Goal: Book appointment/travel/reservation

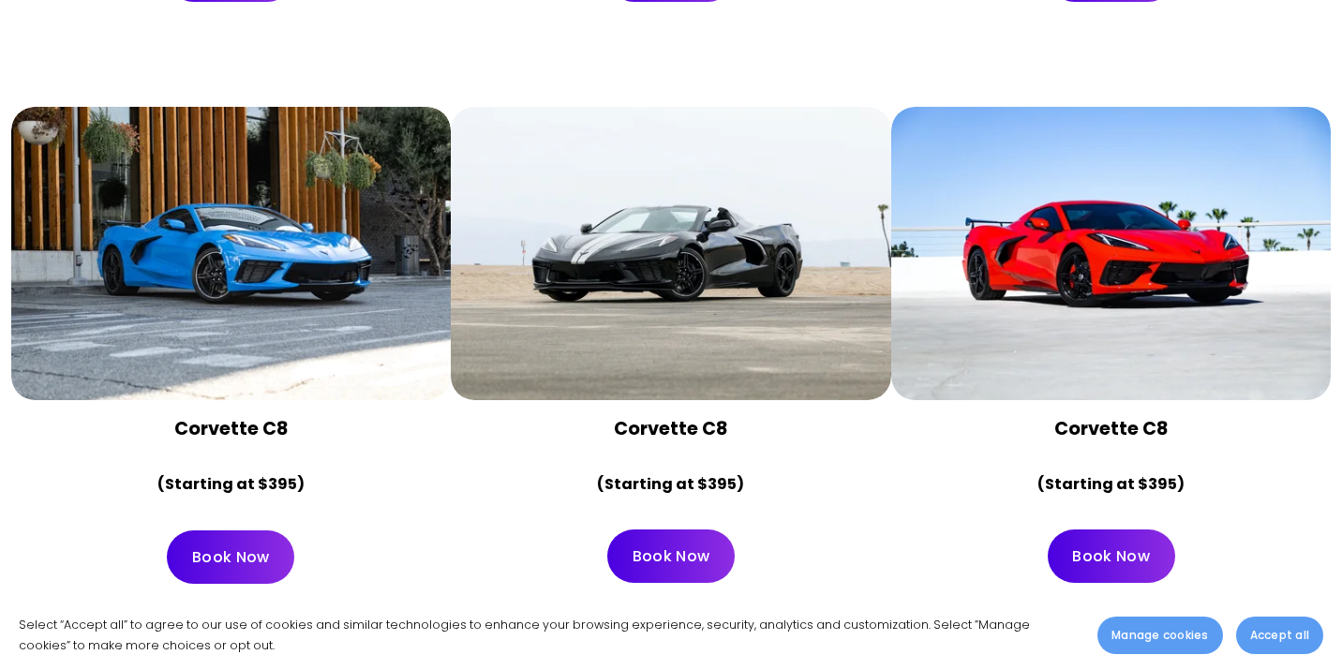
scroll to position [6905, 0]
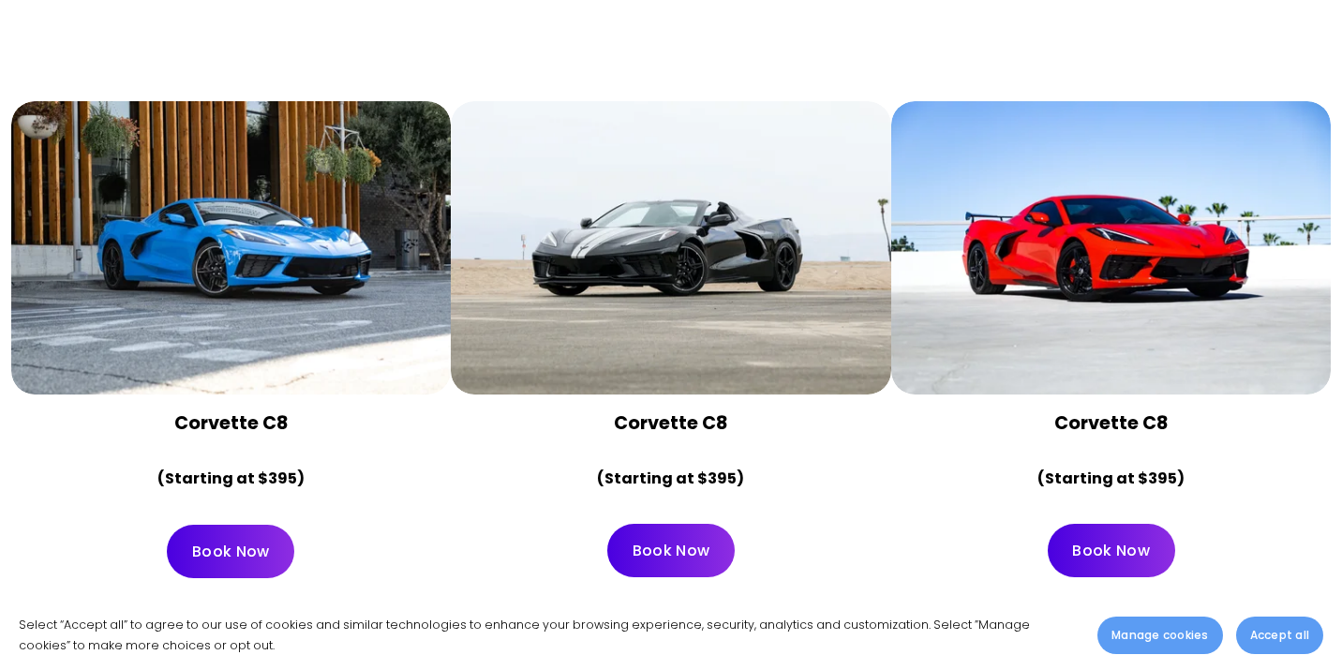
click at [1085, 524] on link "Book Now" at bounding box center [1111, 550] width 127 height 53
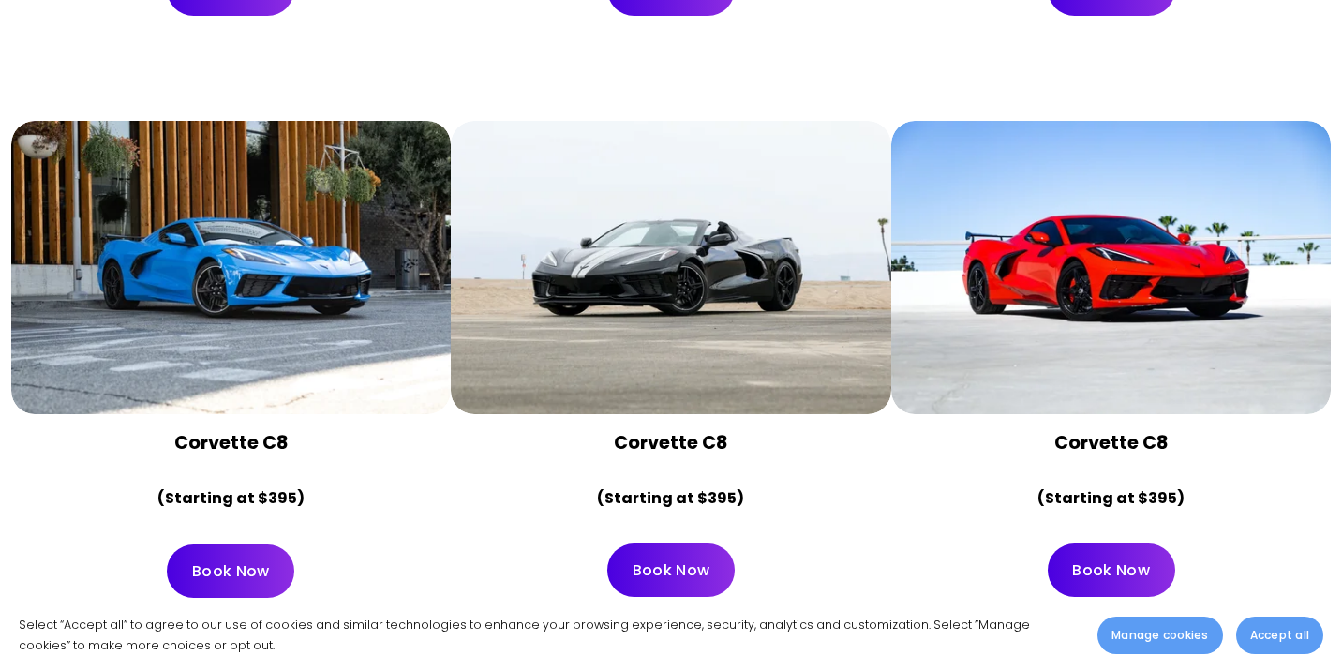
scroll to position [6821, 0]
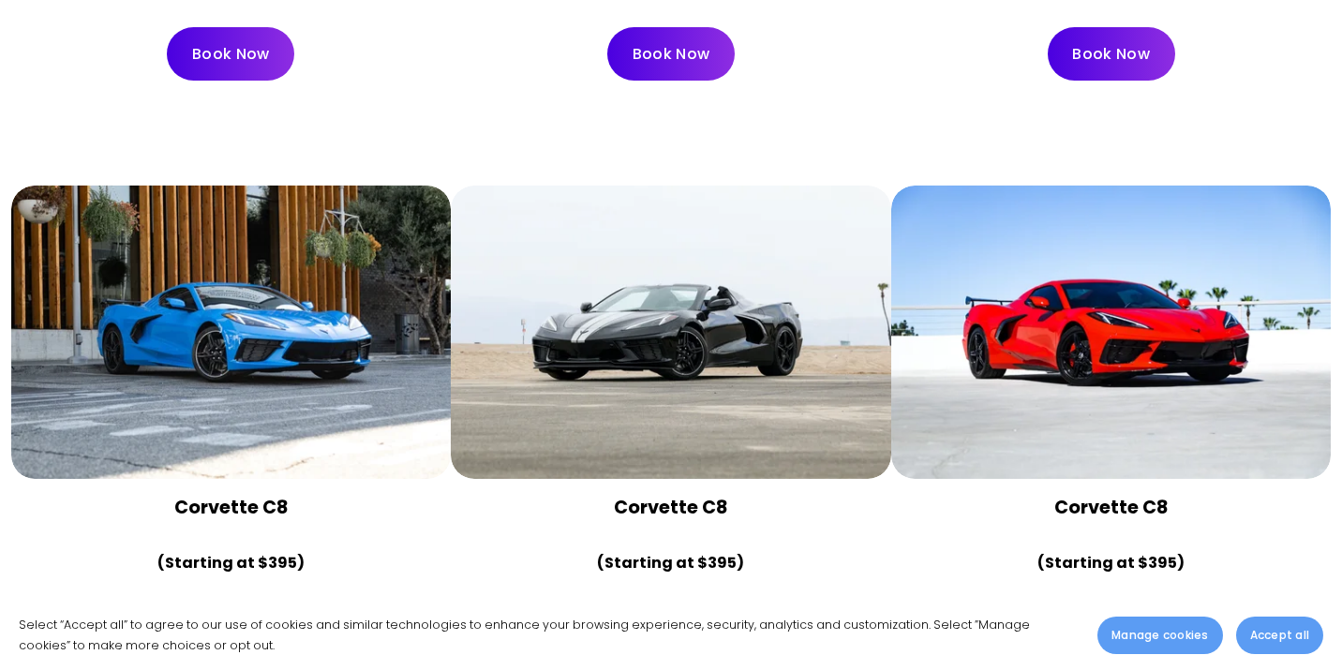
click at [250, 286] on div at bounding box center [231, 332] width 441 height 293
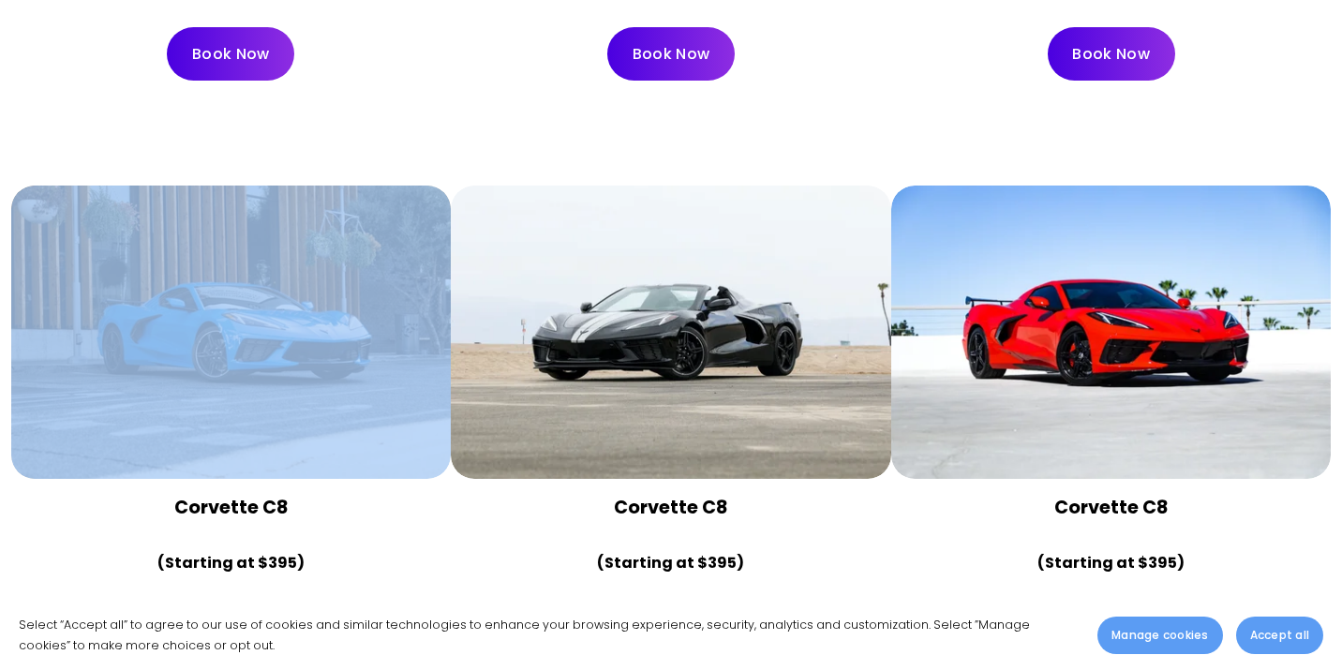
click at [250, 286] on div at bounding box center [231, 332] width 441 height 293
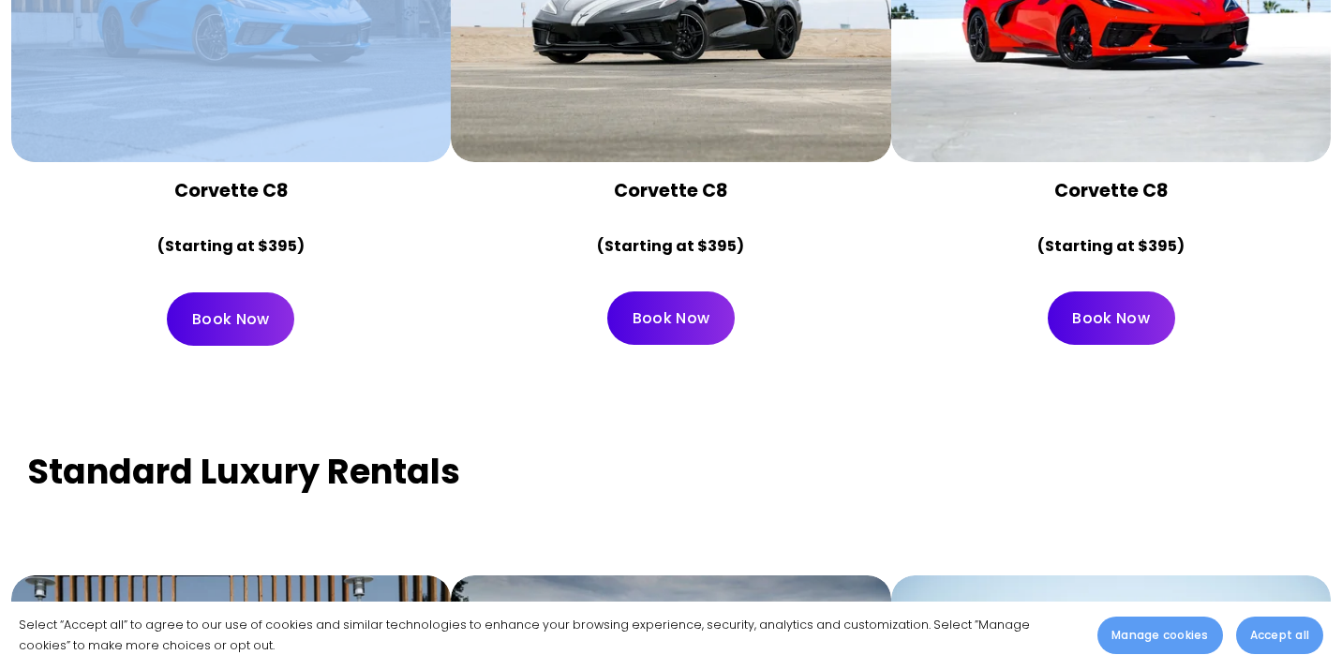
scroll to position [7139, 0]
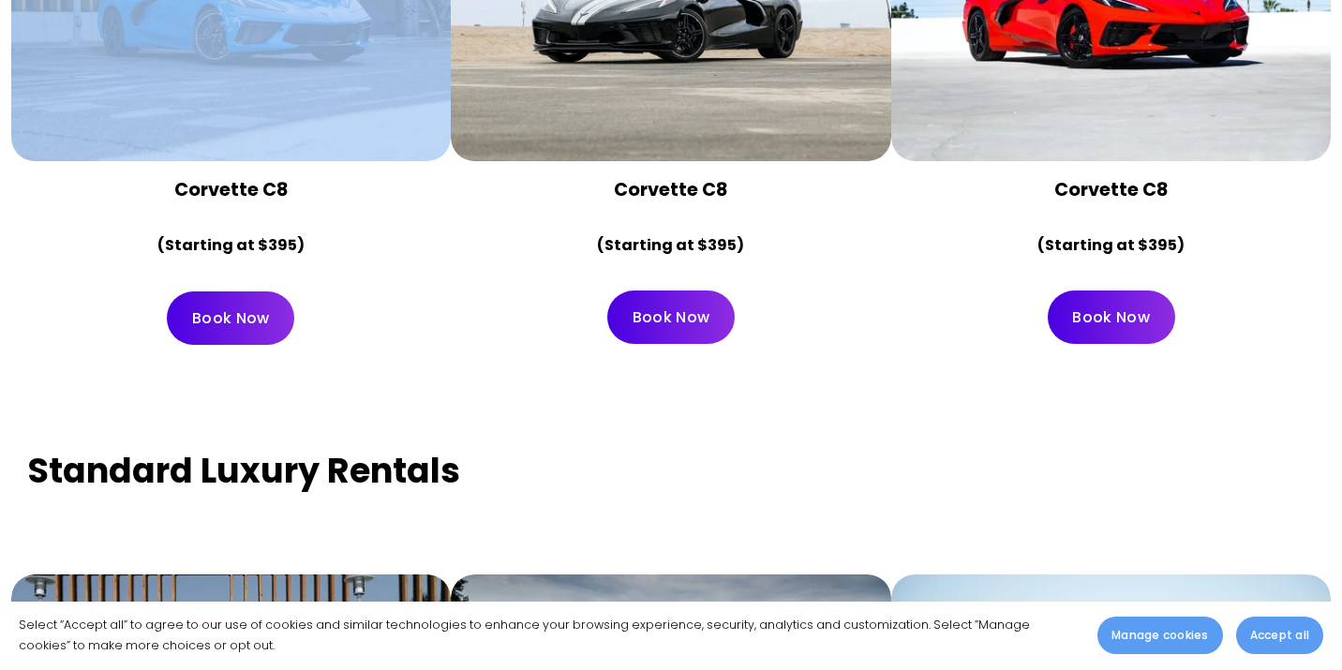
click at [240, 292] on link "Book Now" at bounding box center [230, 318] width 127 height 53
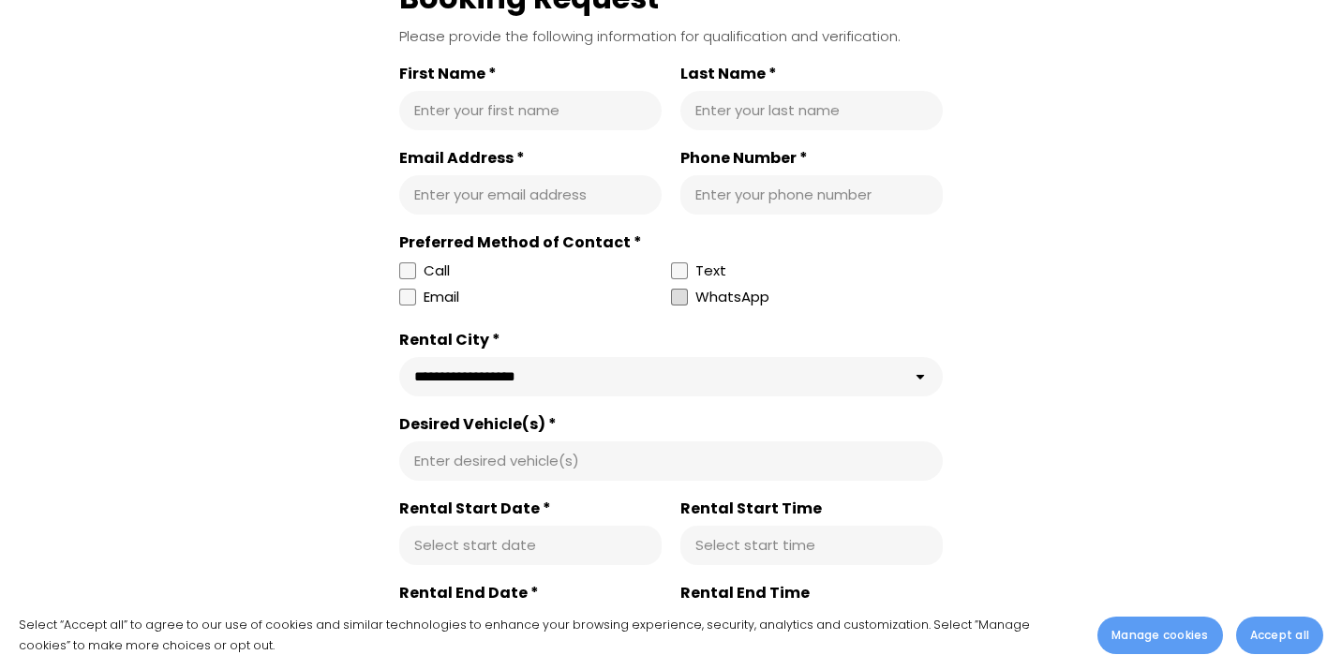
scroll to position [569, 0]
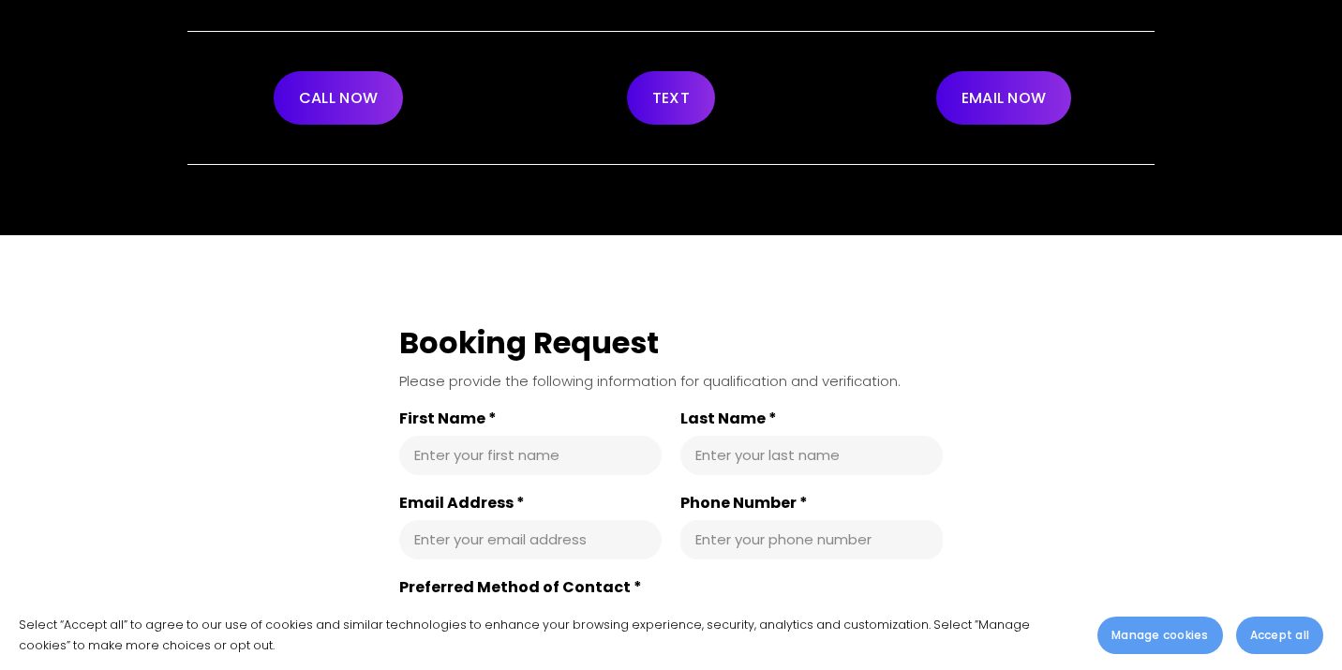
scroll to position [260, 0]
